Goal: Task Accomplishment & Management: Use online tool/utility

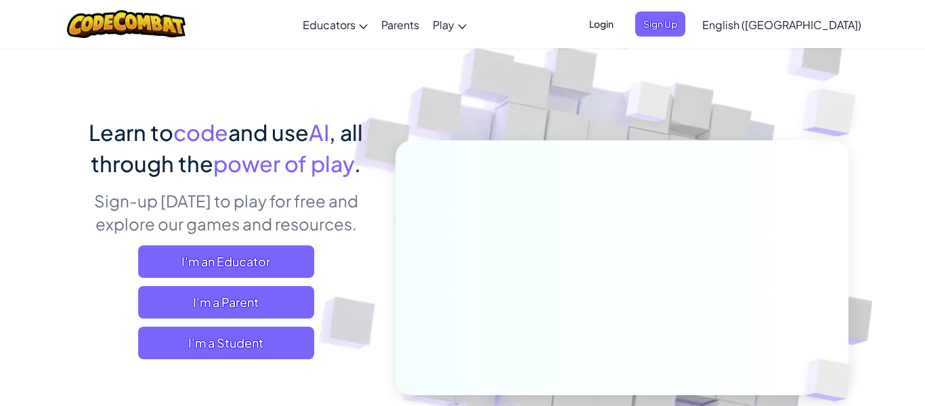
scroll to position [50, 0]
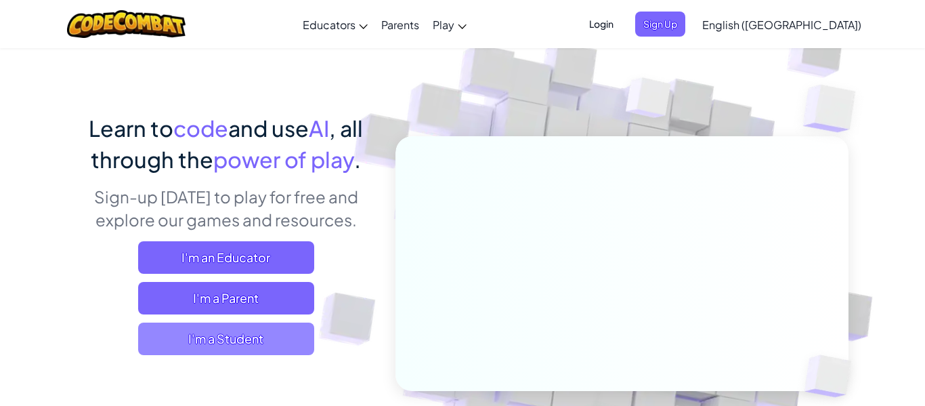
click at [268, 344] on span "I'm a Student" at bounding box center [226, 338] width 176 height 33
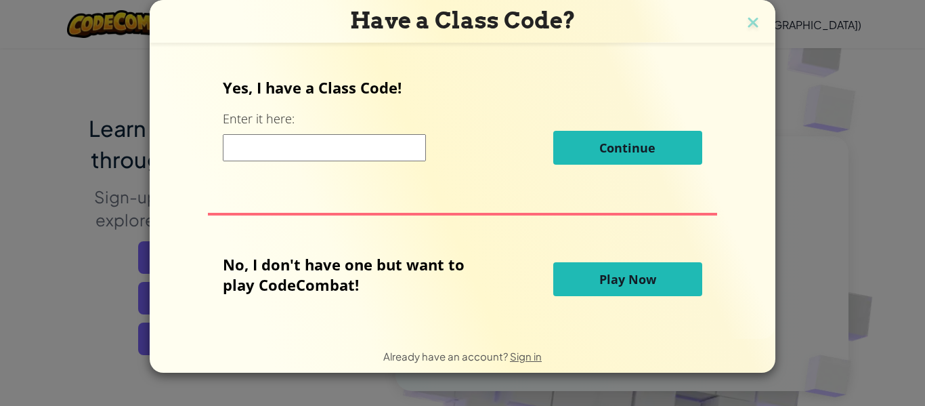
click at [578, 273] on button "Play Now" at bounding box center [627, 279] width 149 height 34
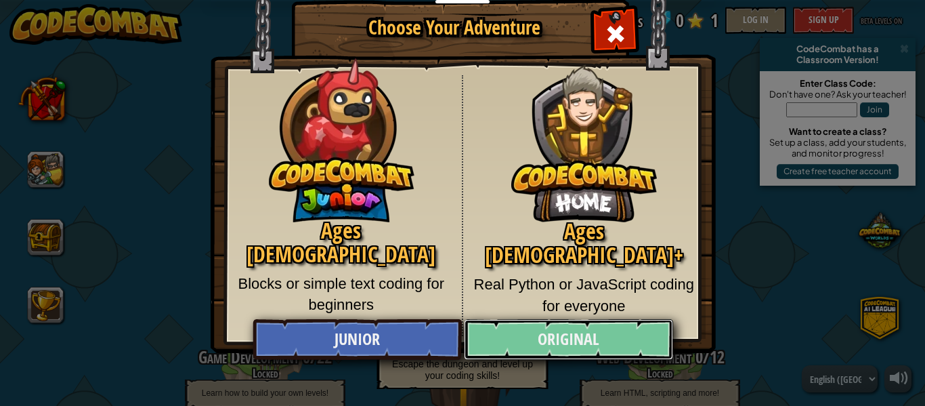
click at [540, 334] on link "Original" at bounding box center [568, 339] width 209 height 41
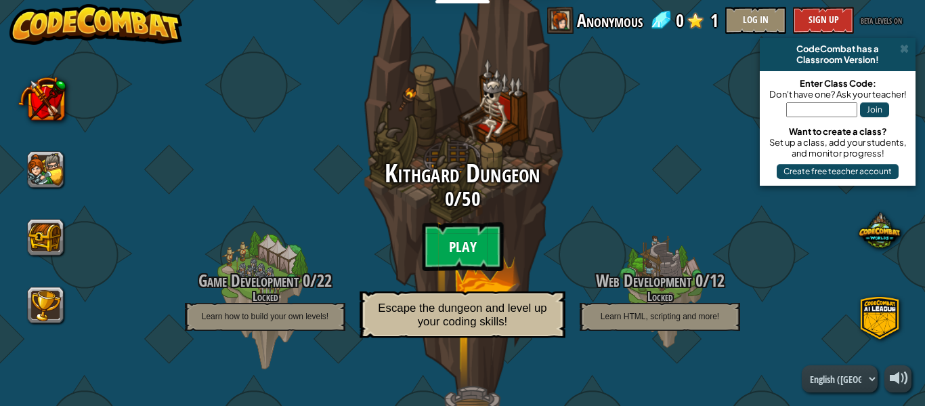
scroll to position [81, 0]
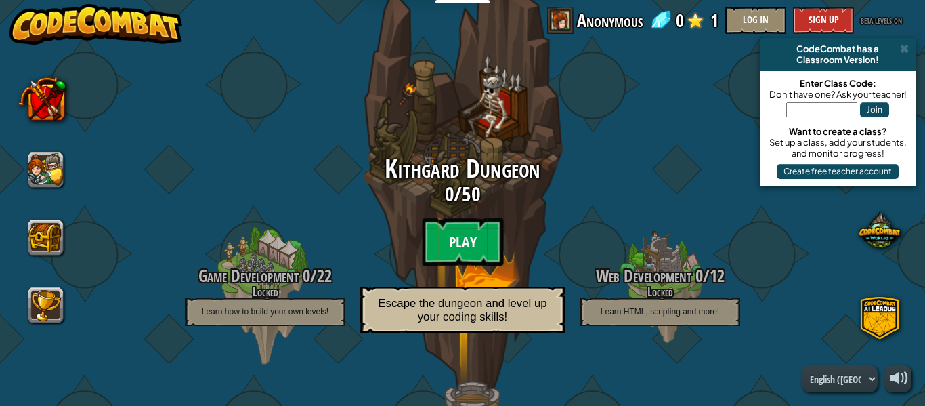
click at [440, 251] on btn "Play" at bounding box center [462, 241] width 81 height 49
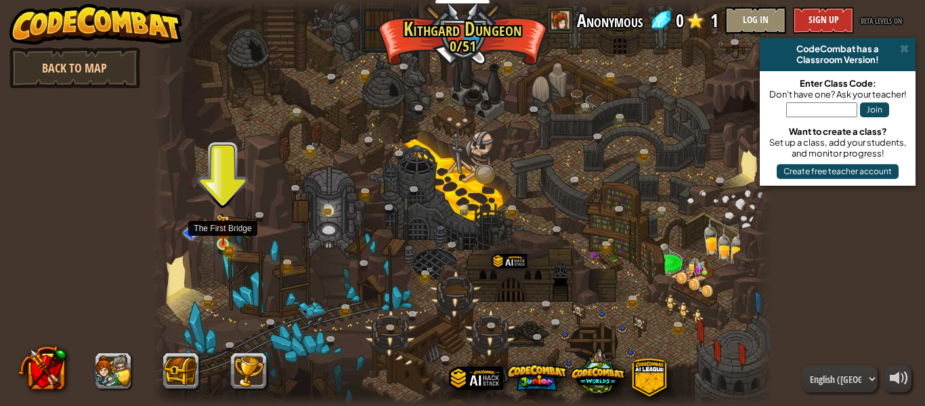
click at [221, 241] on img at bounding box center [223, 229] width 14 height 31
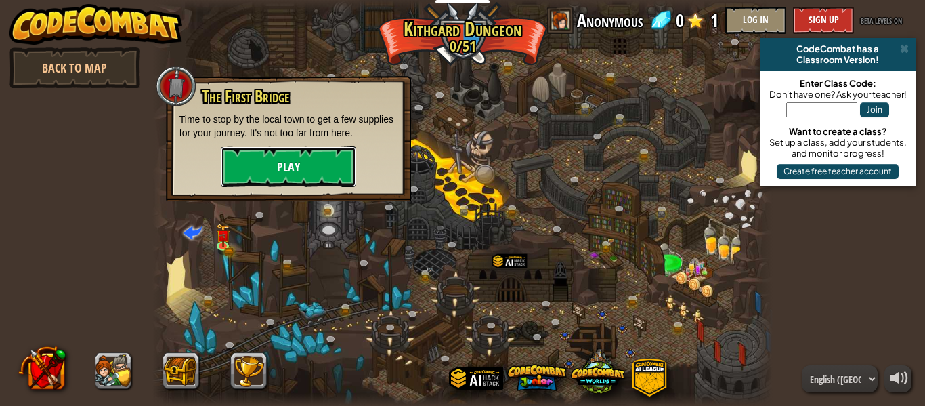
click at [263, 180] on button "Play" at bounding box center [288, 166] width 135 height 41
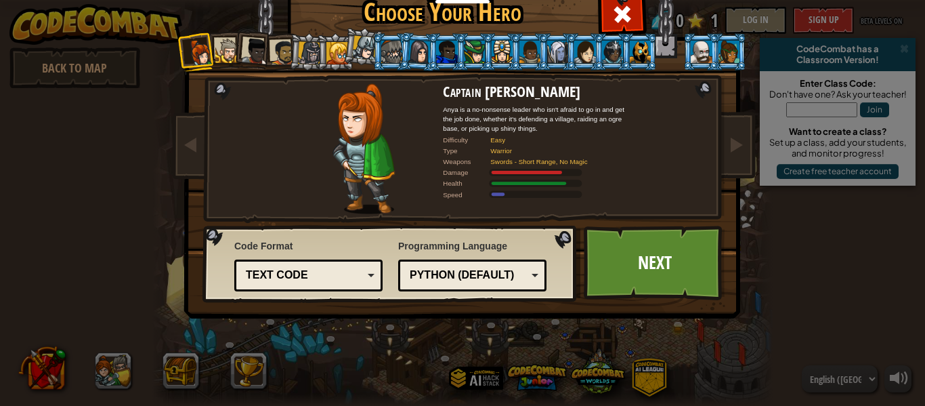
click at [380, 276] on div "Text code Blocks and code Blocks Blocks (Icons) Text code" at bounding box center [308, 275] width 148 height 32
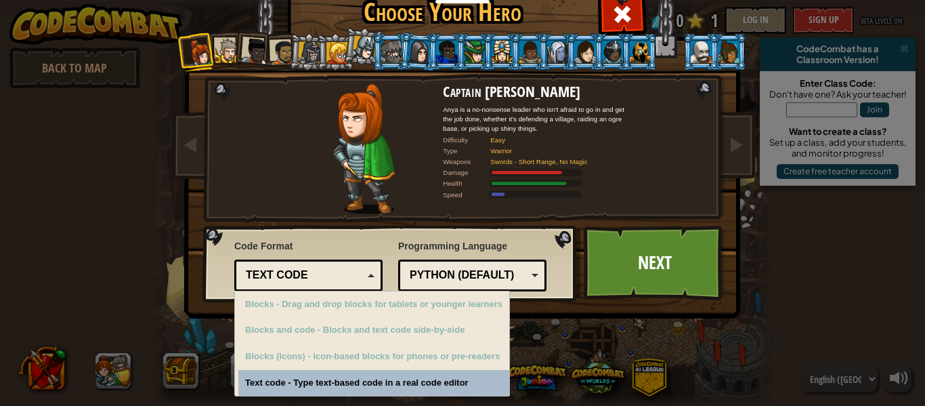
click at [376, 276] on div "Text code Blocks and code Blocks Blocks (Icons) Text code" at bounding box center [308, 275] width 148 height 32
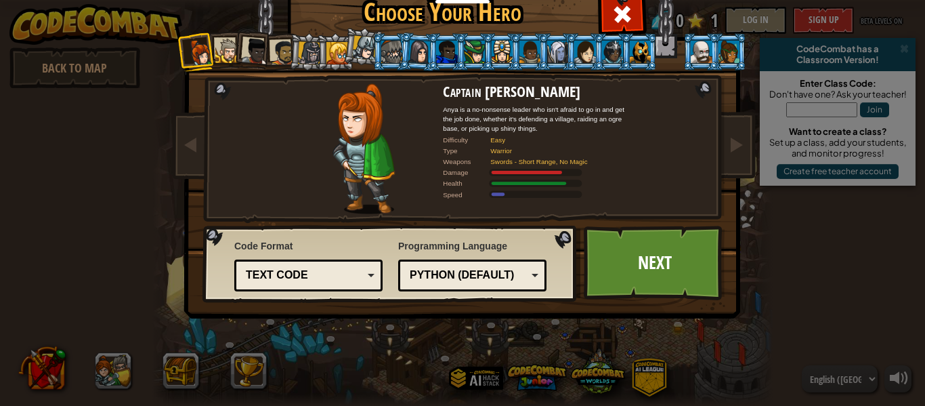
click at [478, 276] on div "Python (Default)" at bounding box center [468, 276] width 117 height 16
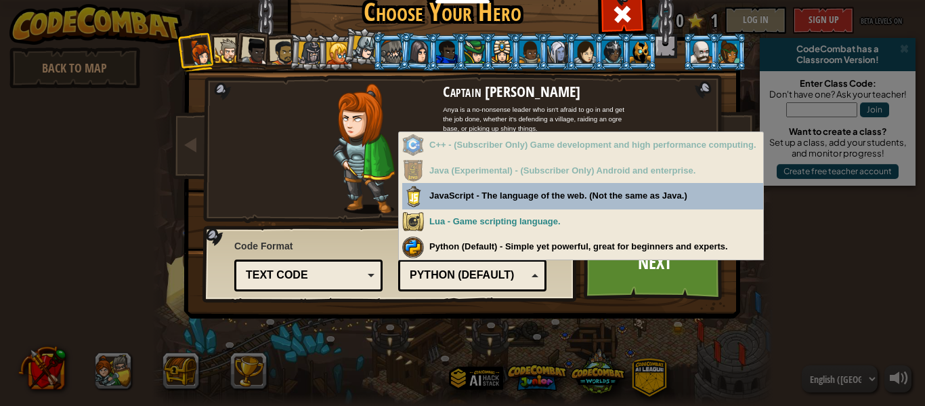
click at [478, 276] on div "Python (Default)" at bounding box center [468, 276] width 117 height 16
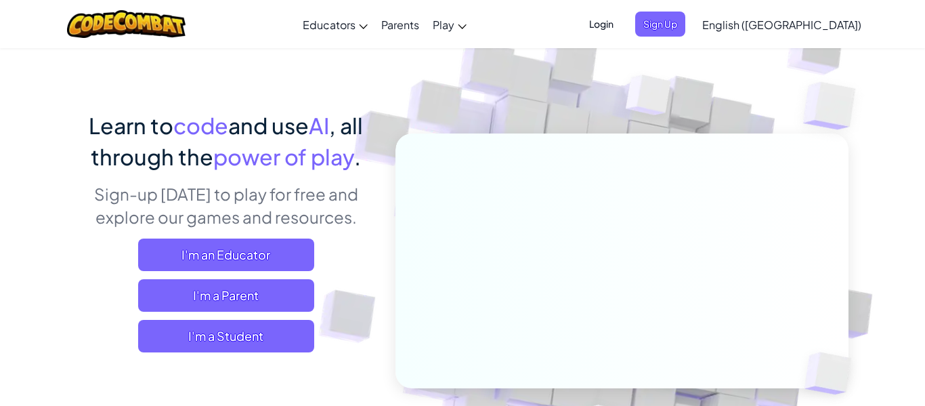
scroll to position [64, 0]
